Goal: Task Accomplishment & Management: Use online tool/utility

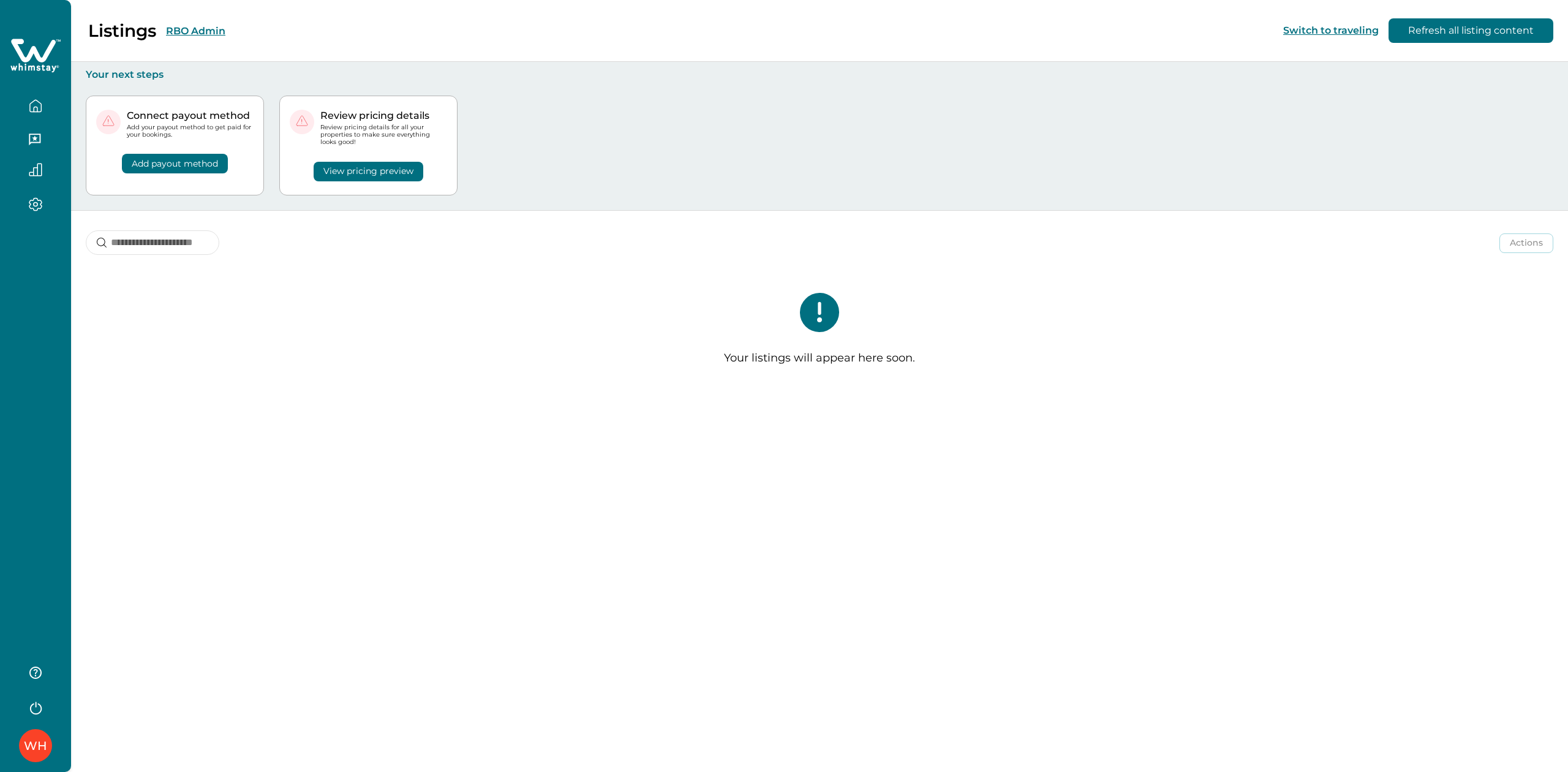
click at [199, 33] on button "RBO Admin" at bounding box center [195, 31] width 59 height 12
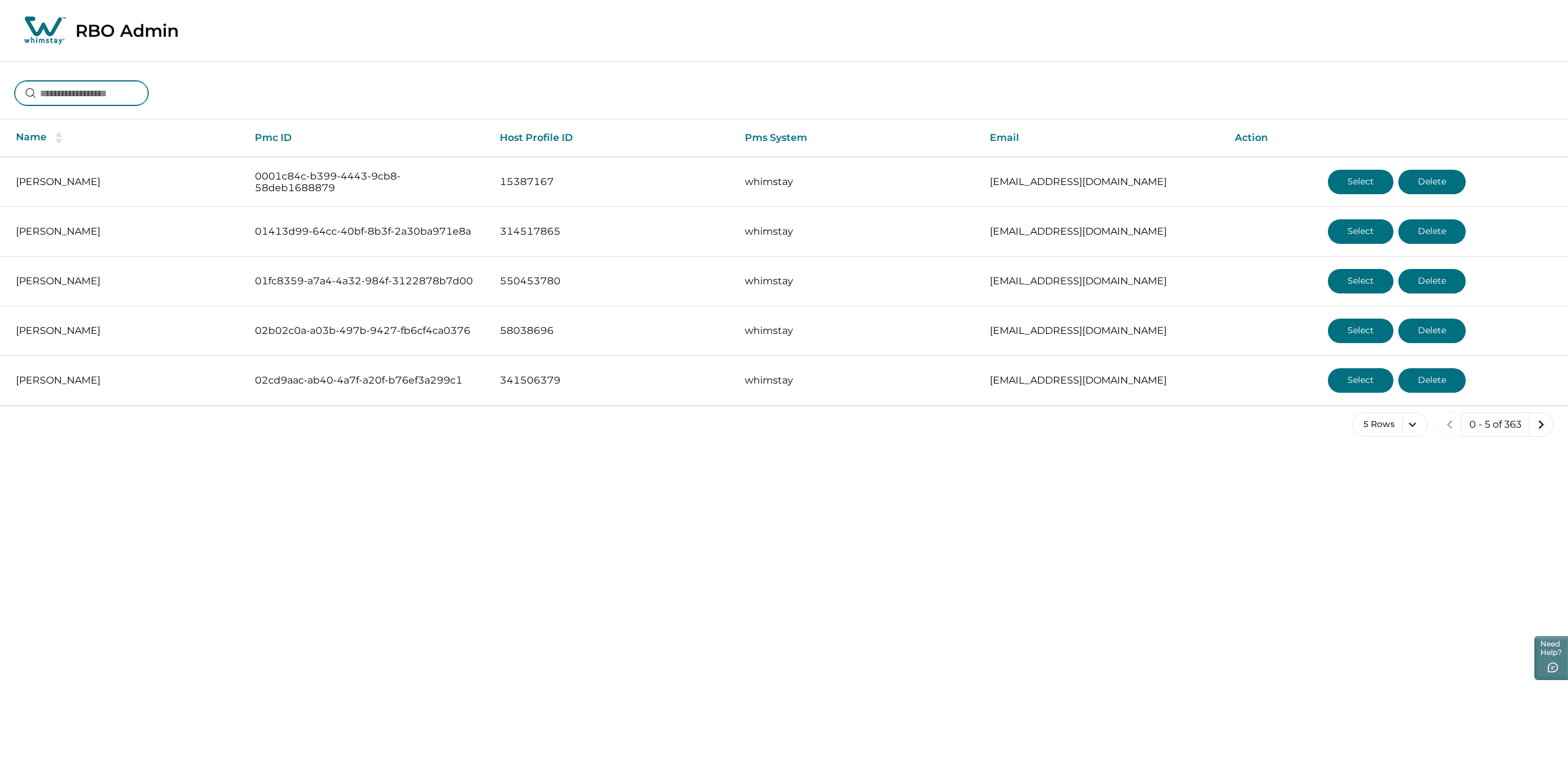
click at [120, 95] on input at bounding box center [81, 93] width 134 height 24
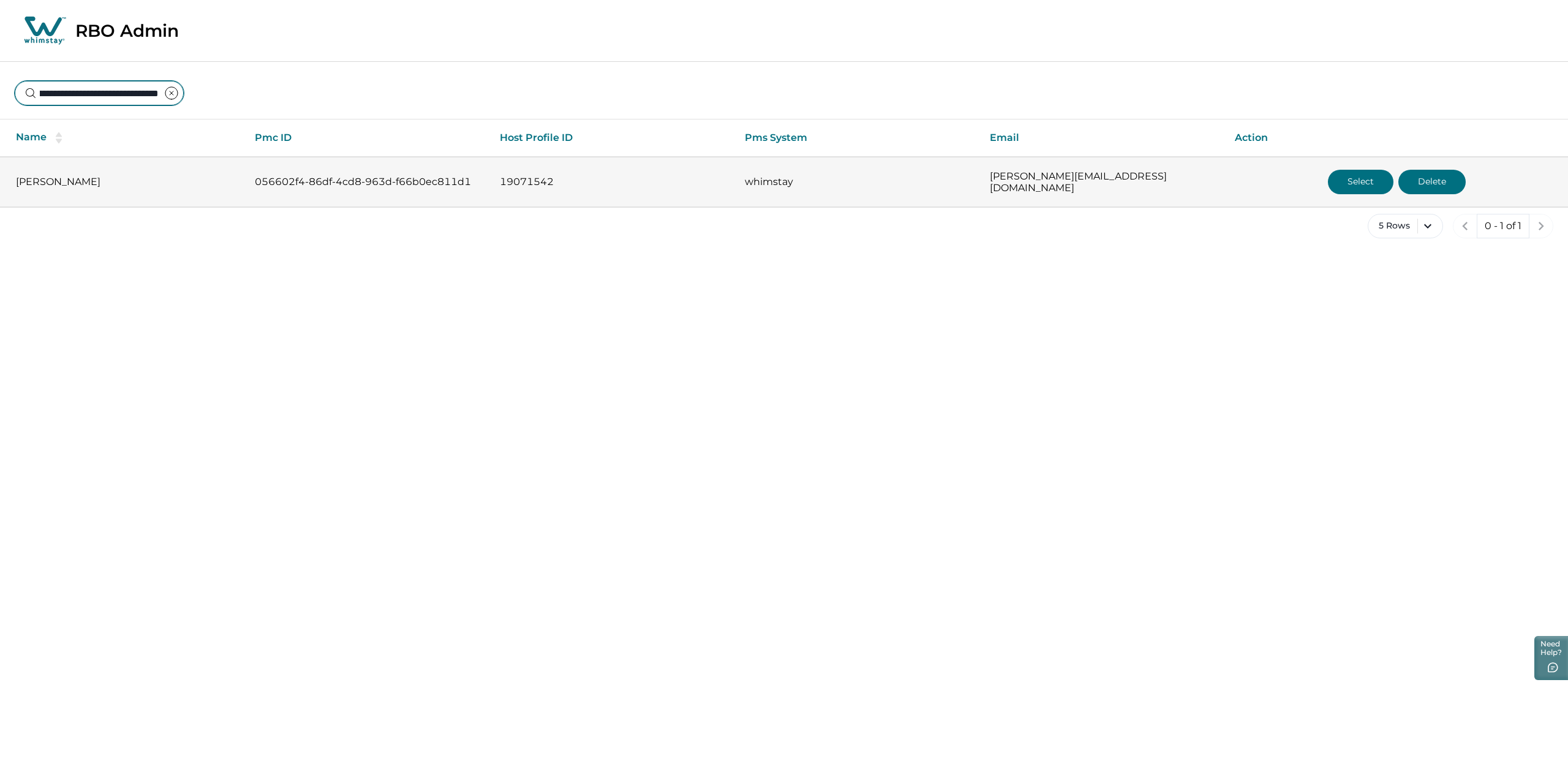
type input "**********"
click at [1254, 181] on button "Select" at bounding box center [1360, 181] width 65 height 24
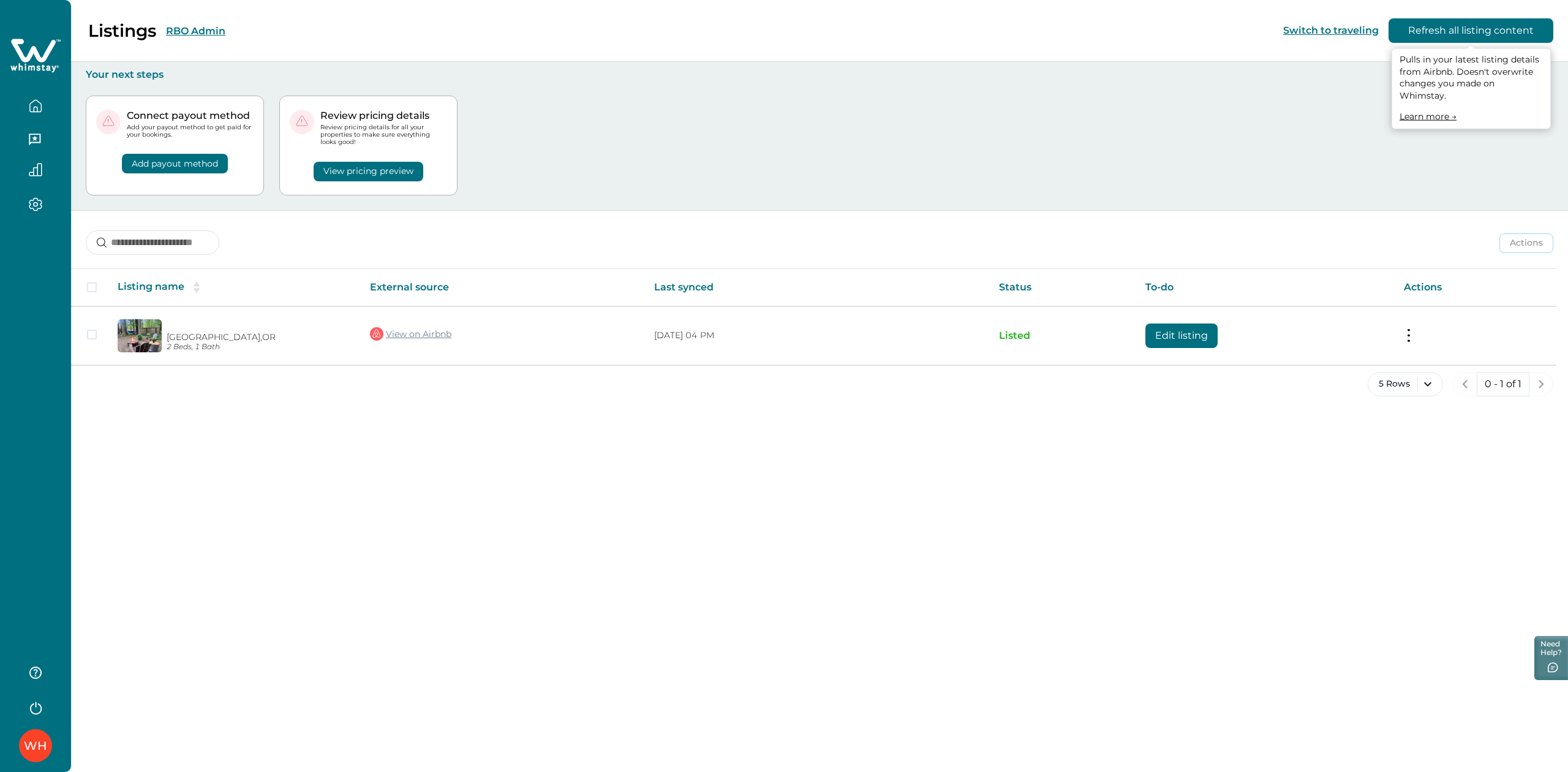
click at [1254, 37] on button "Refresh all listing content" at bounding box center [1470, 30] width 164 height 24
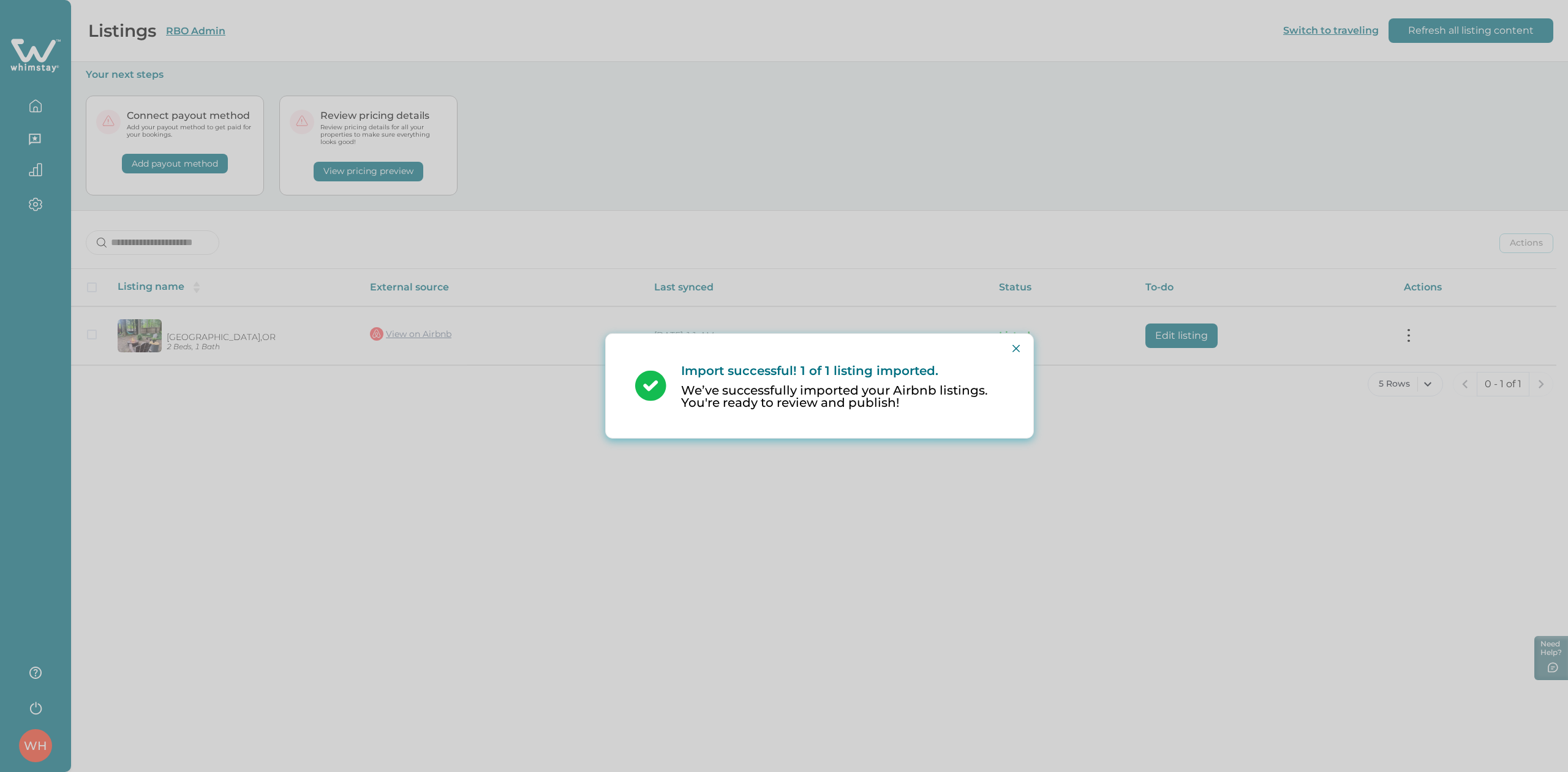
click at [962, 209] on div "Import successful! 1 of 1 listing imported. We’ve successfully imported your Ai…" at bounding box center [784, 386] width 1568 height 772
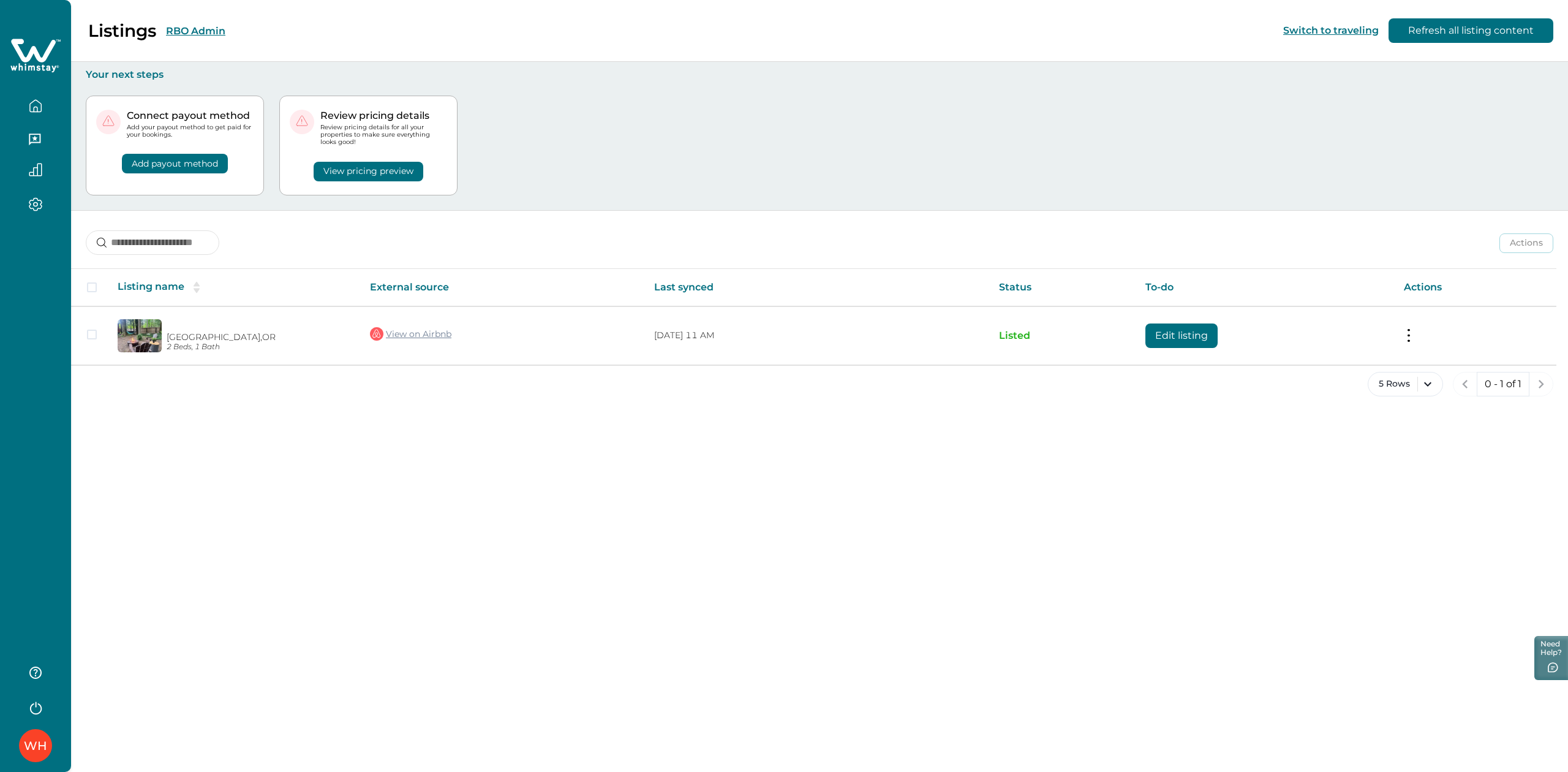
click at [796, 8] on div "Listings RBO Admin Switch to traveling Refresh all listing content" at bounding box center [784, 31] width 1568 height 62
